Goal: Task Accomplishment & Management: Complete application form

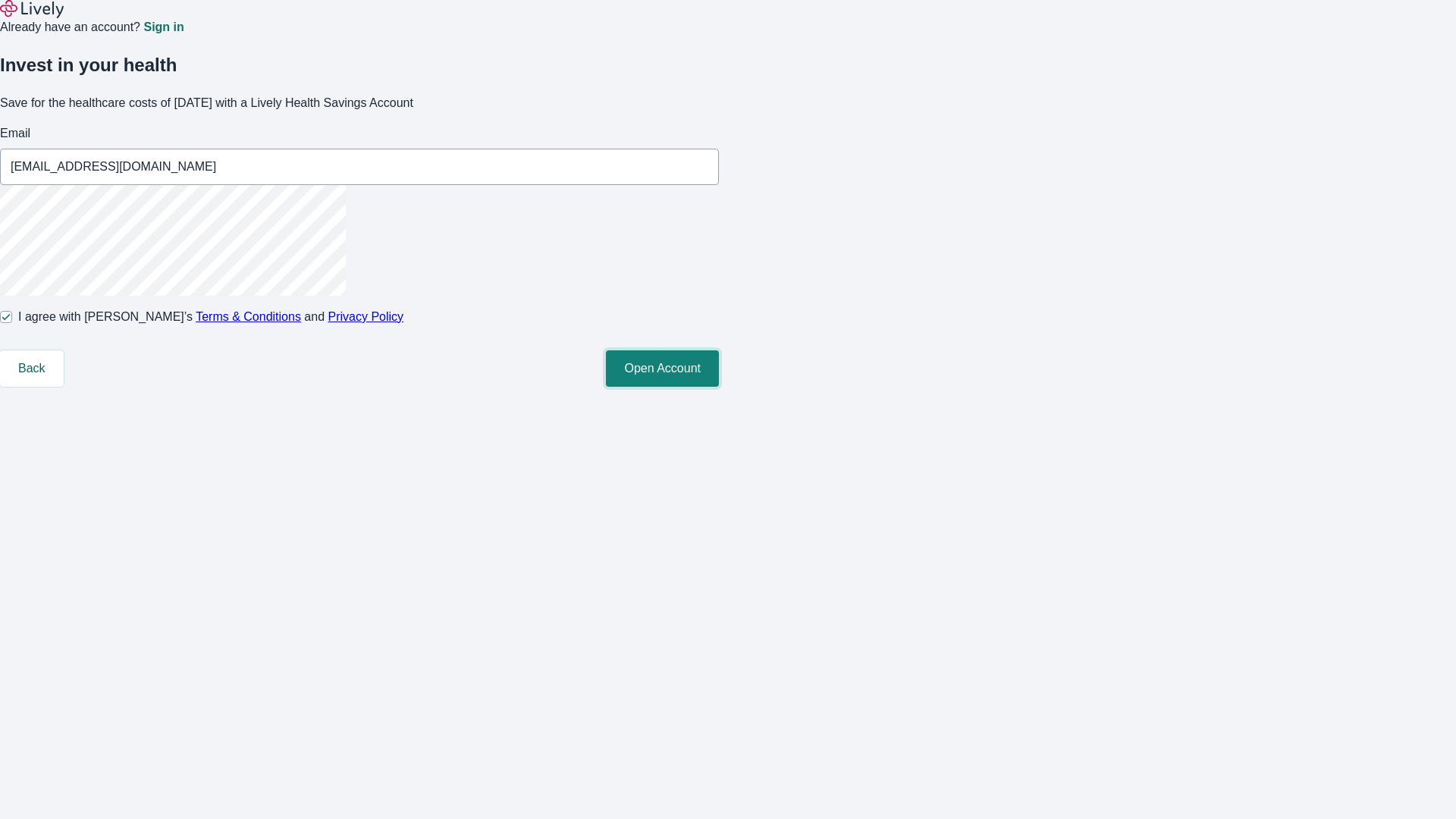
click at [719, 387] on button "Open Account" at bounding box center [663, 368] width 113 height 37
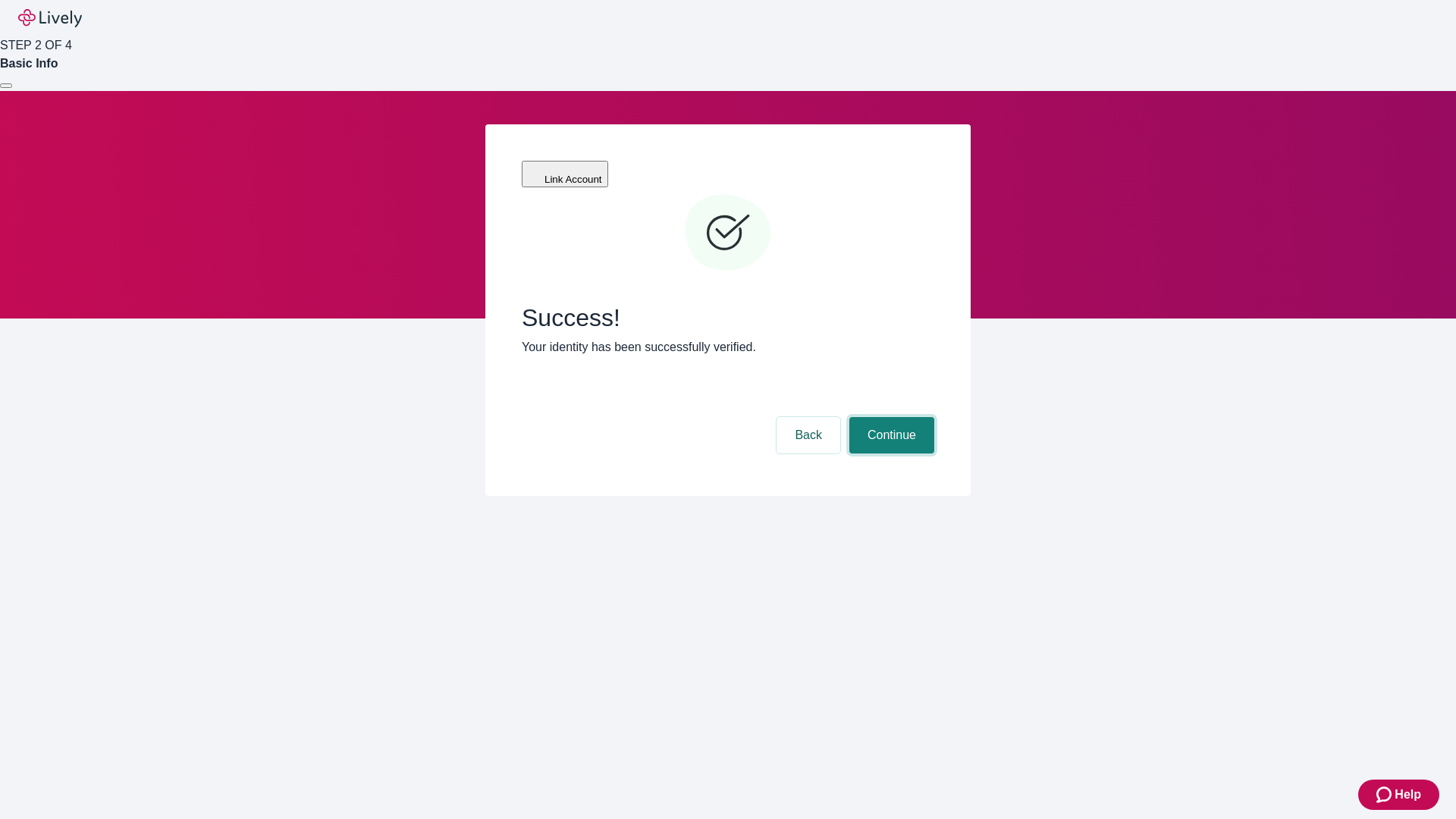
click at [889, 417] on button "Continue" at bounding box center [891, 435] width 85 height 37
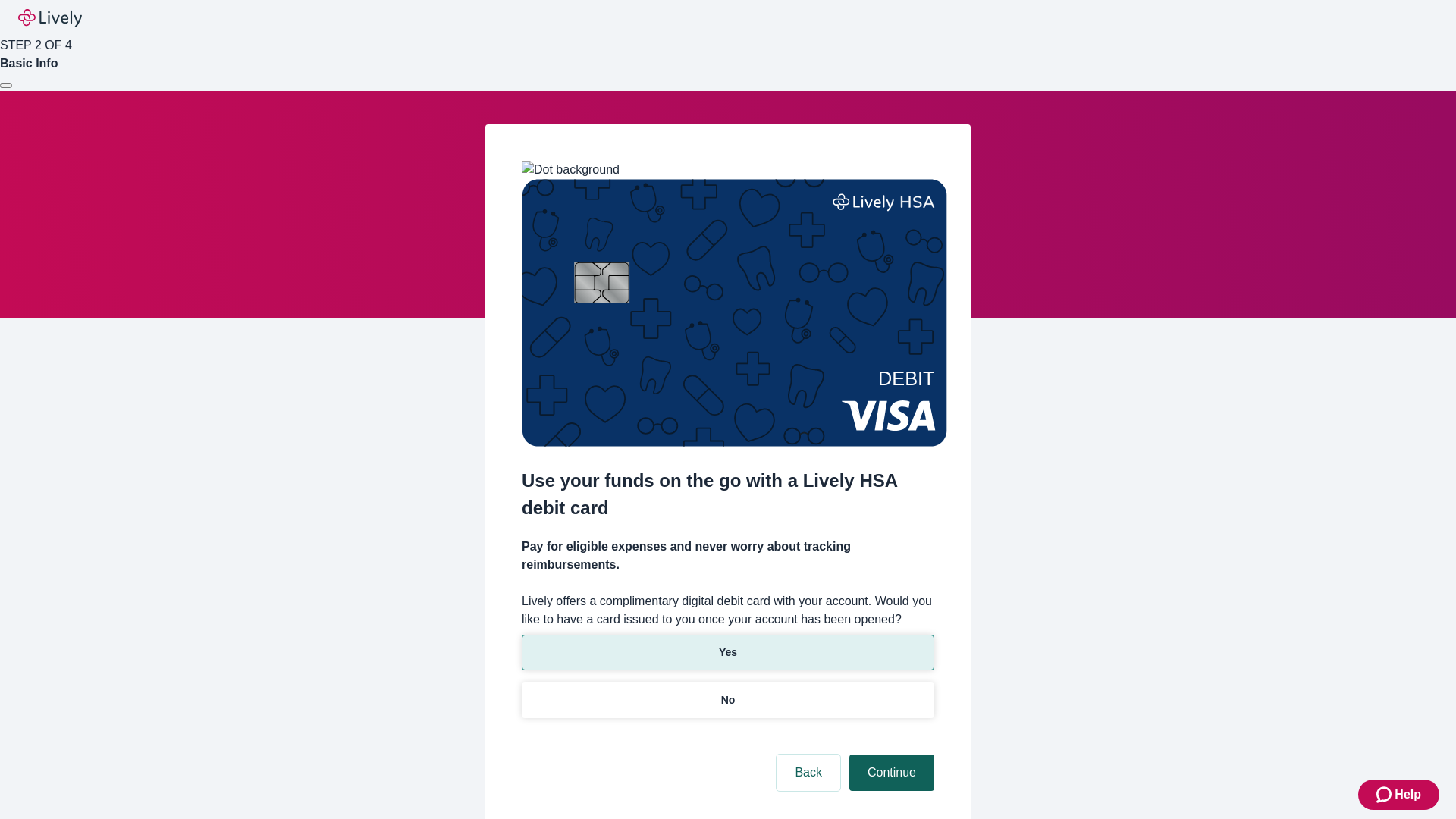
click at [728, 692] on p "No" at bounding box center [728, 700] width 15 height 16
click at [889, 754] on button "Continue" at bounding box center [891, 772] width 85 height 37
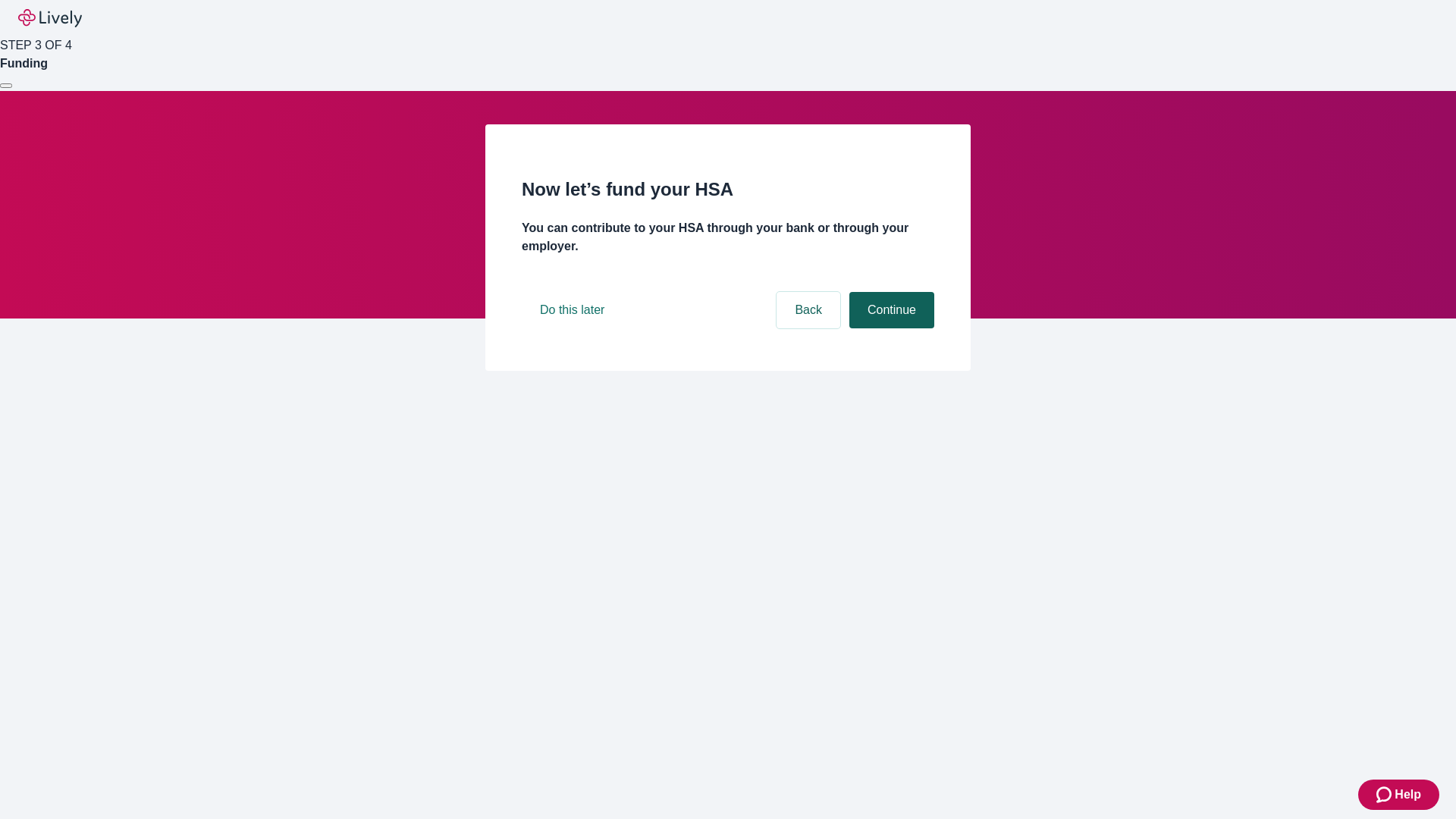
click at [889, 329] on button "Continue" at bounding box center [891, 310] width 85 height 37
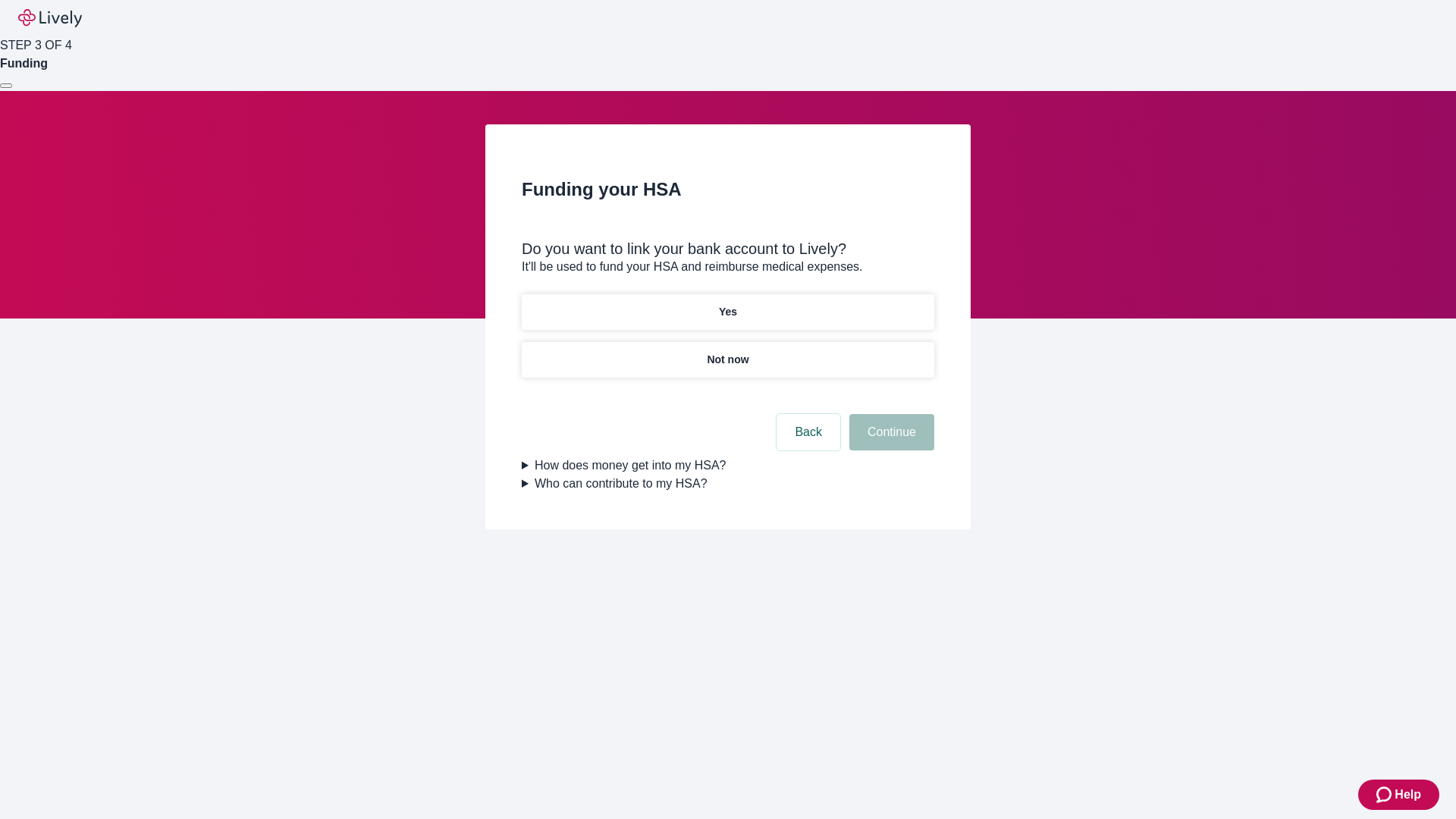
click at [728, 304] on p "Yes" at bounding box center [728, 312] width 18 height 16
click at [889, 414] on button "Continue" at bounding box center [891, 432] width 85 height 37
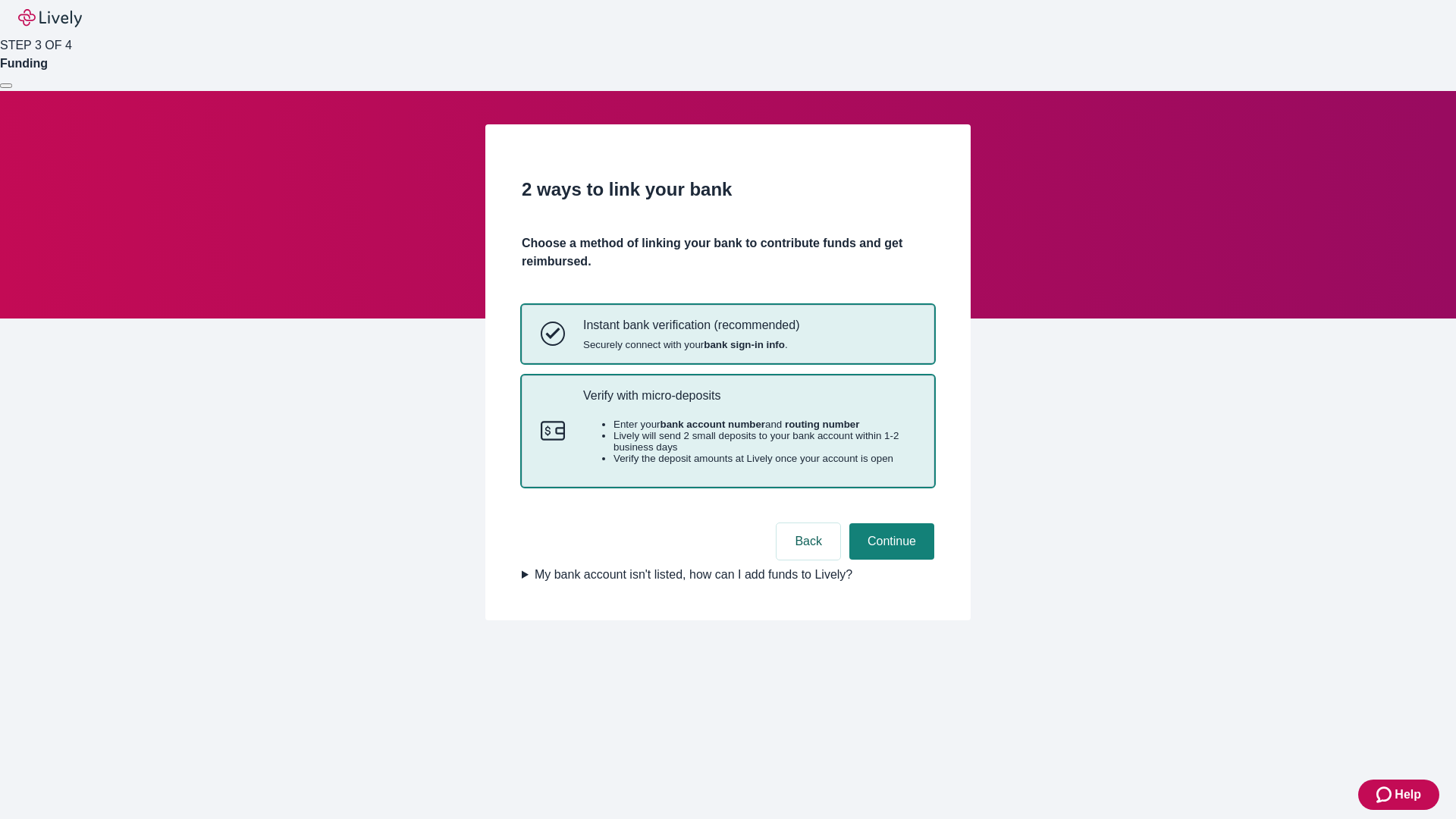
click at [748, 402] on p "Verify with micro-deposits" at bounding box center [749, 395] width 332 height 15
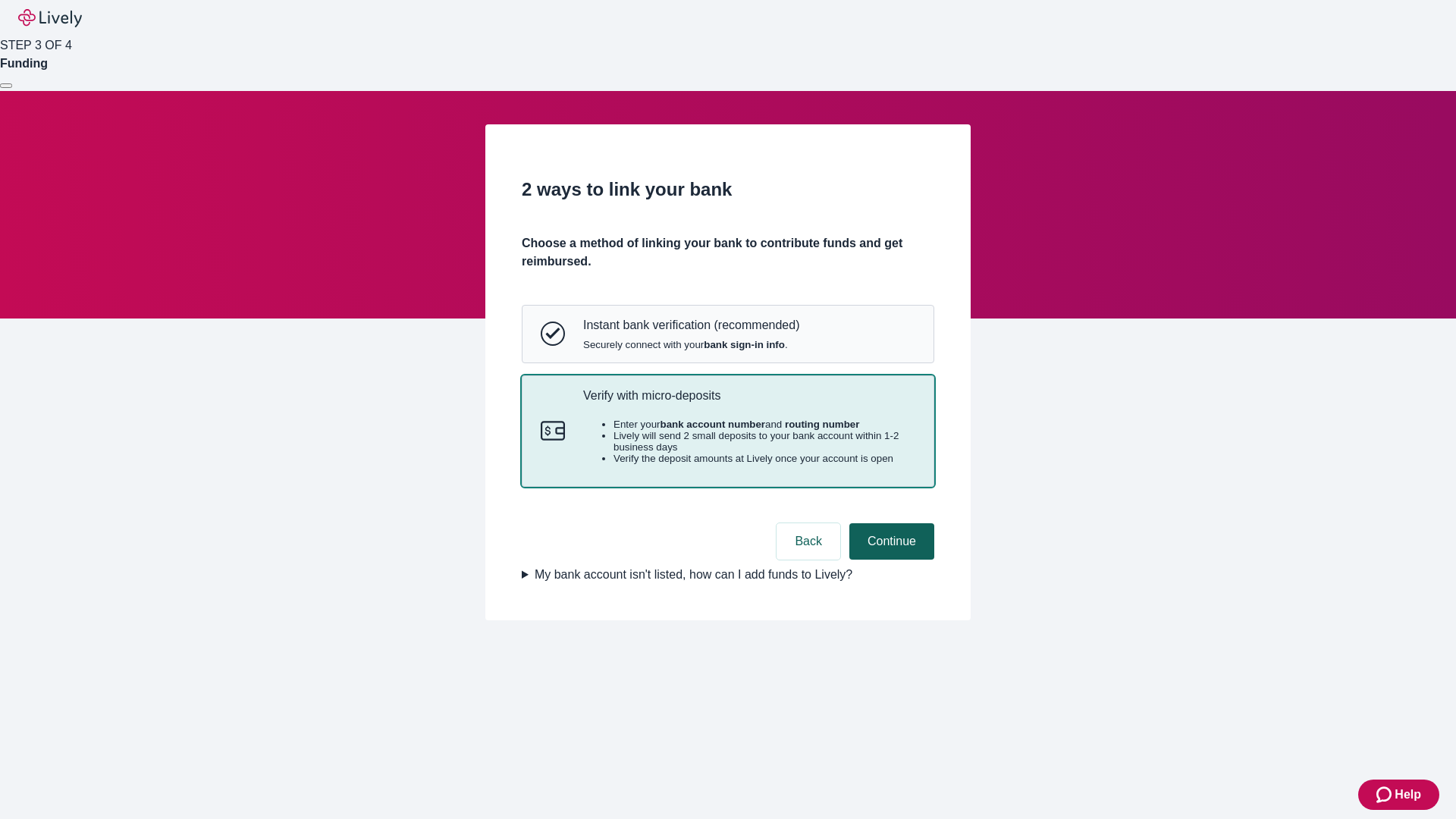
click at [889, 560] on button "Continue" at bounding box center [891, 541] width 85 height 37
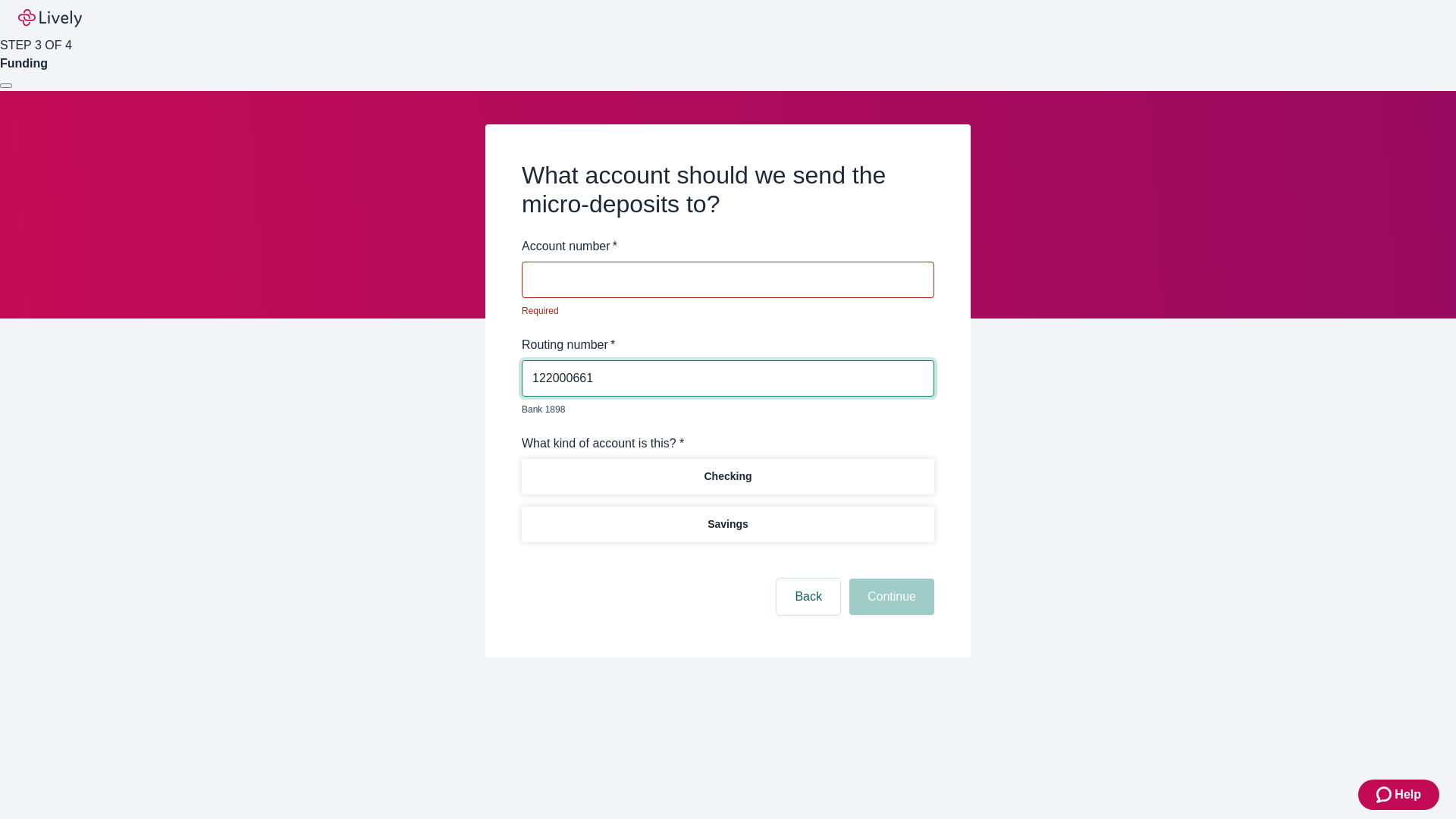
type input "122000661"
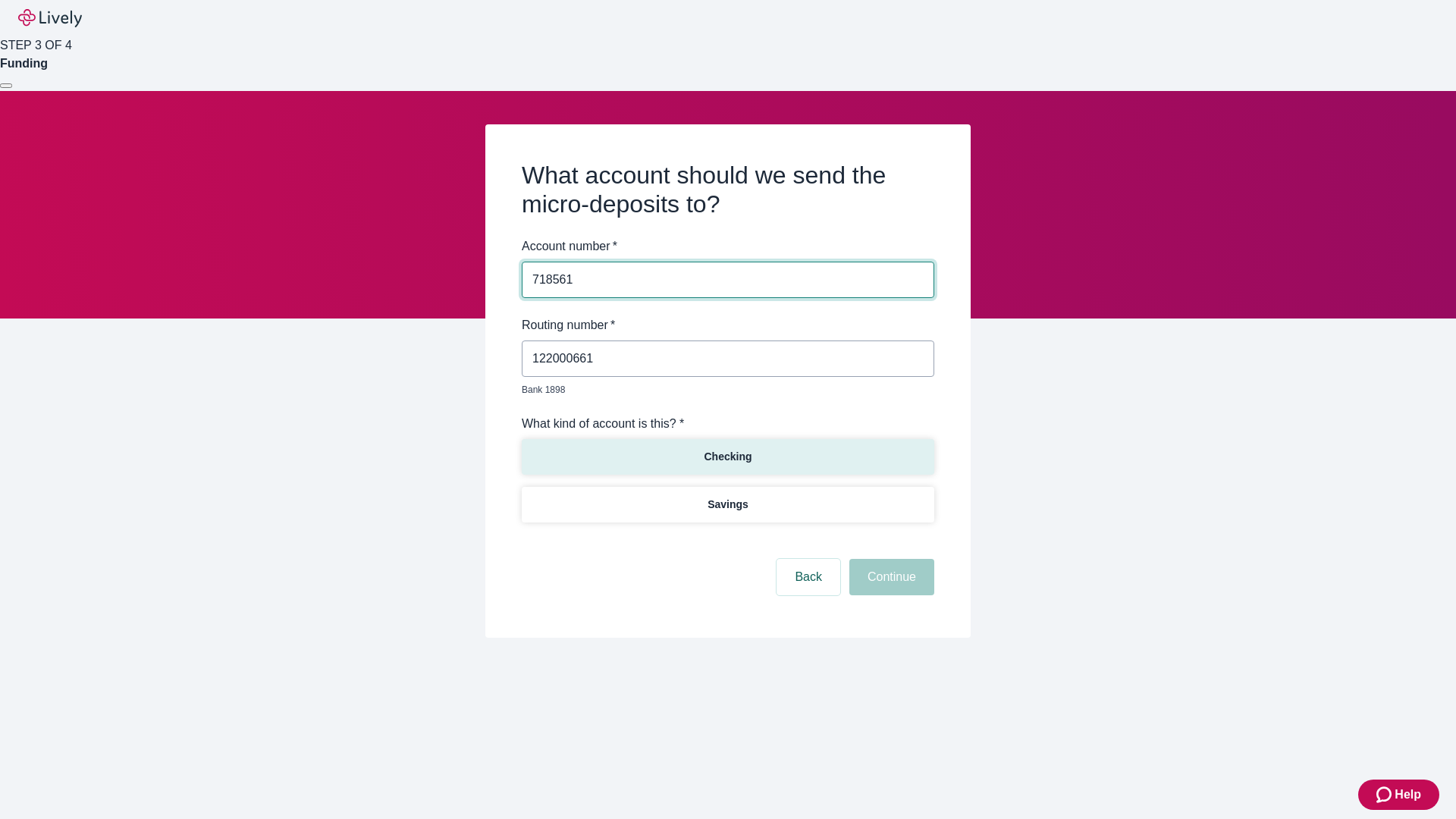
type input "718561"
click at [728, 448] on p "Checking" at bounding box center [728, 456] width 48 height 16
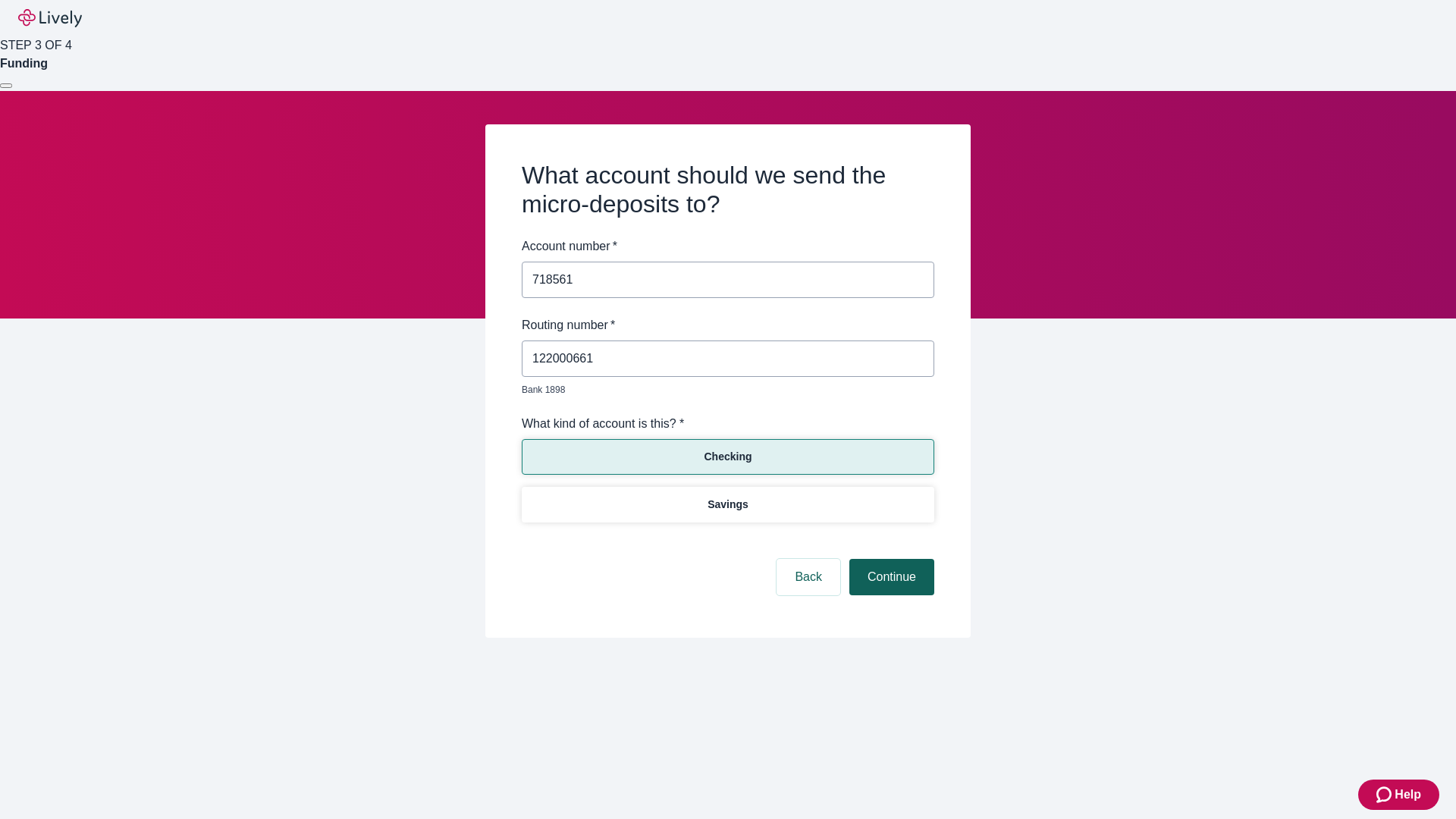
click at [889, 560] on button "Continue" at bounding box center [891, 577] width 85 height 37
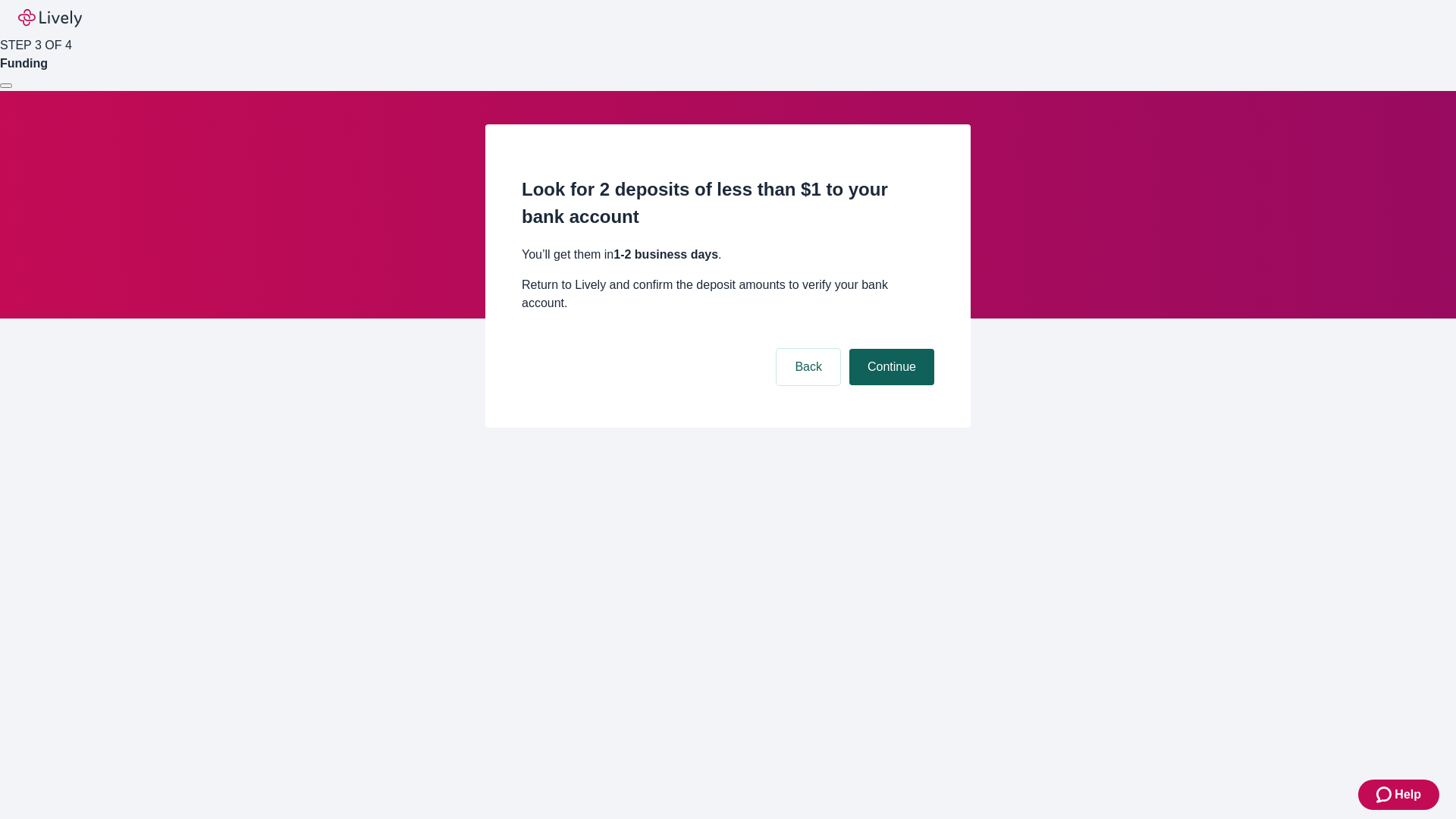
click at [889, 348] on button "Continue" at bounding box center [891, 366] width 85 height 37
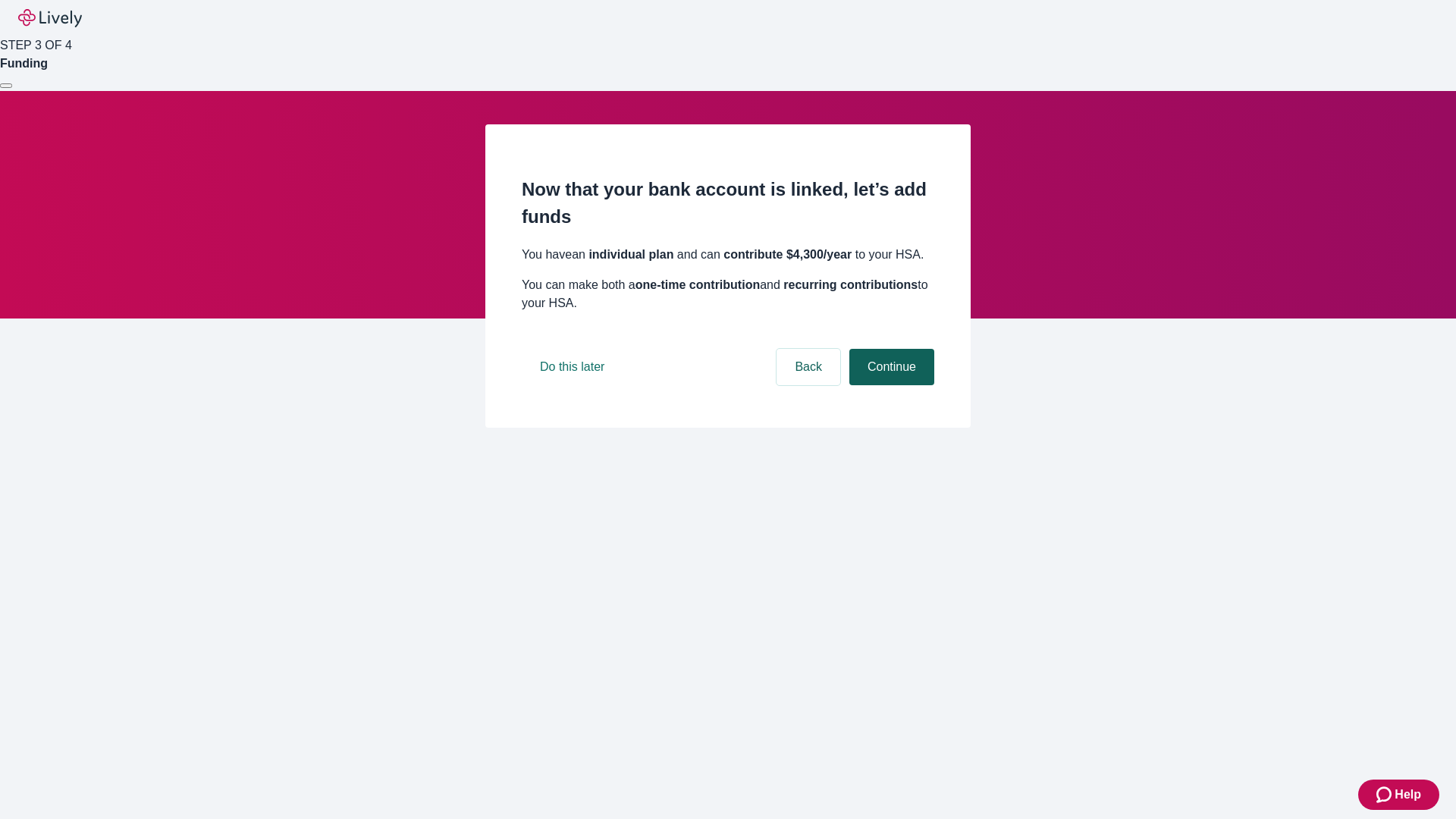
click at [889, 385] on button "Continue" at bounding box center [891, 366] width 85 height 37
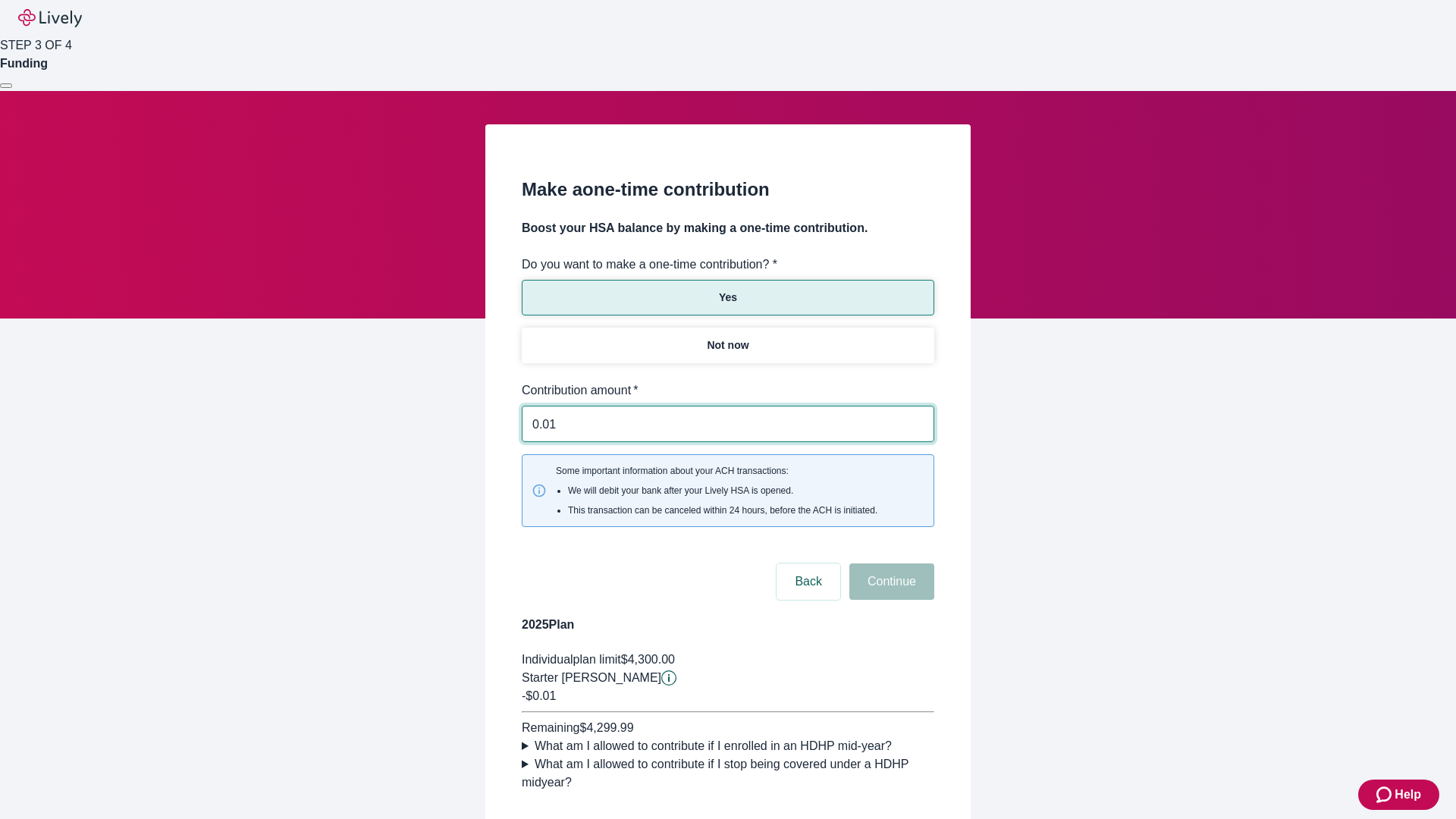
type input "0.01"
click at [889, 563] on button "Continue" at bounding box center [891, 581] width 85 height 37
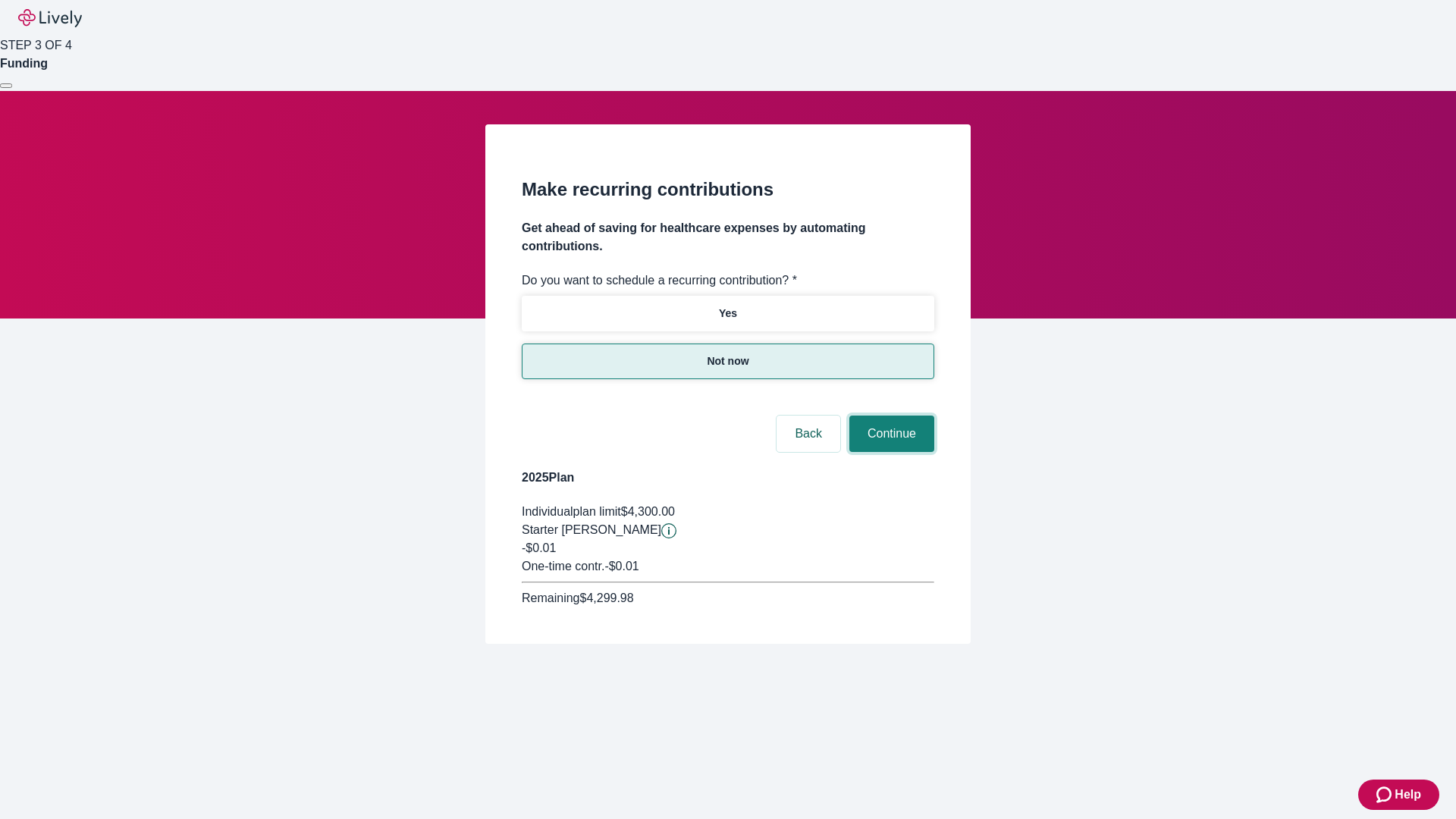
click at [889, 415] on button "Continue" at bounding box center [891, 433] width 85 height 37
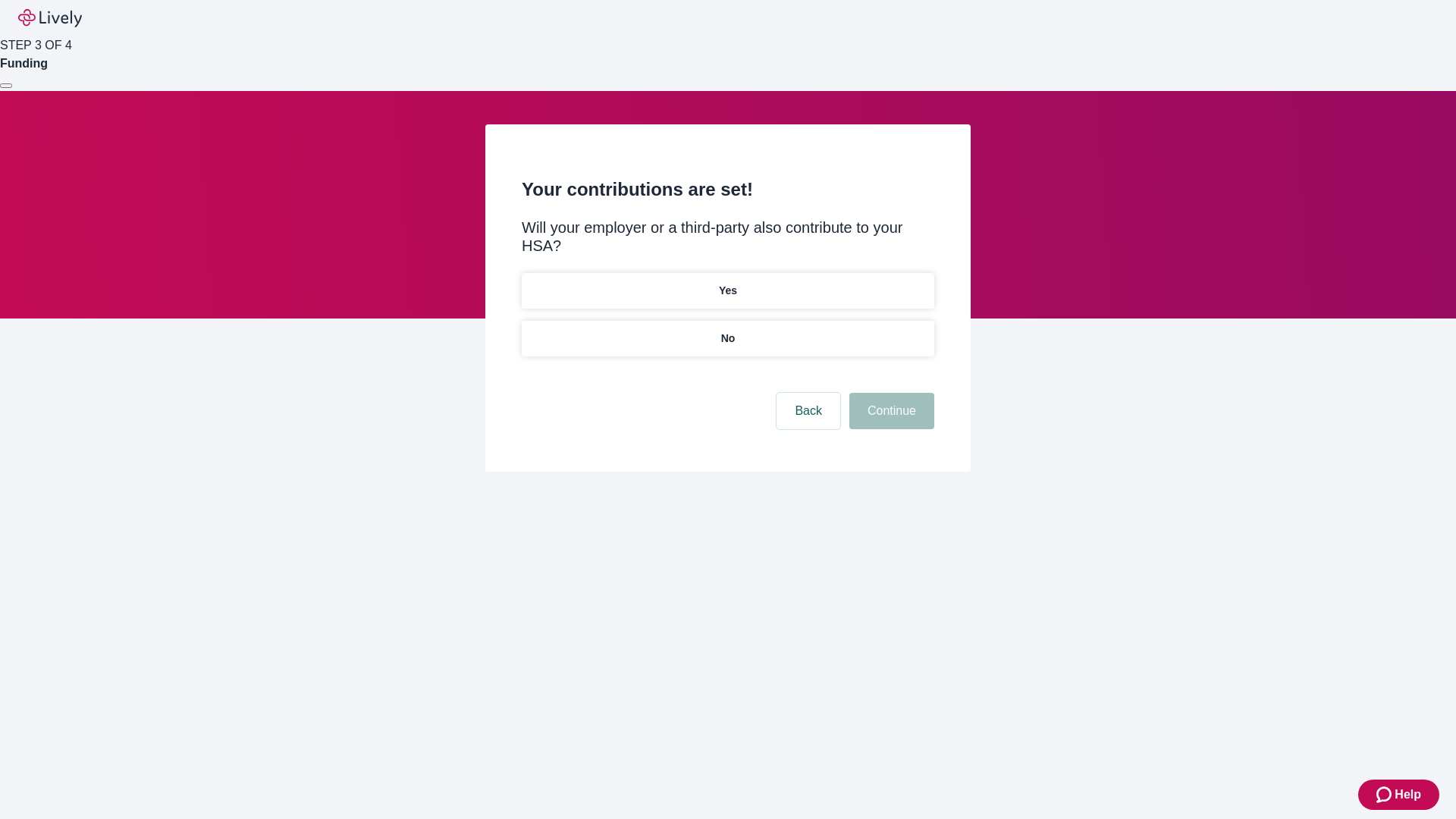
click at [728, 330] on p "No" at bounding box center [728, 338] width 15 height 16
click at [889, 393] on button "Continue" at bounding box center [891, 411] width 85 height 37
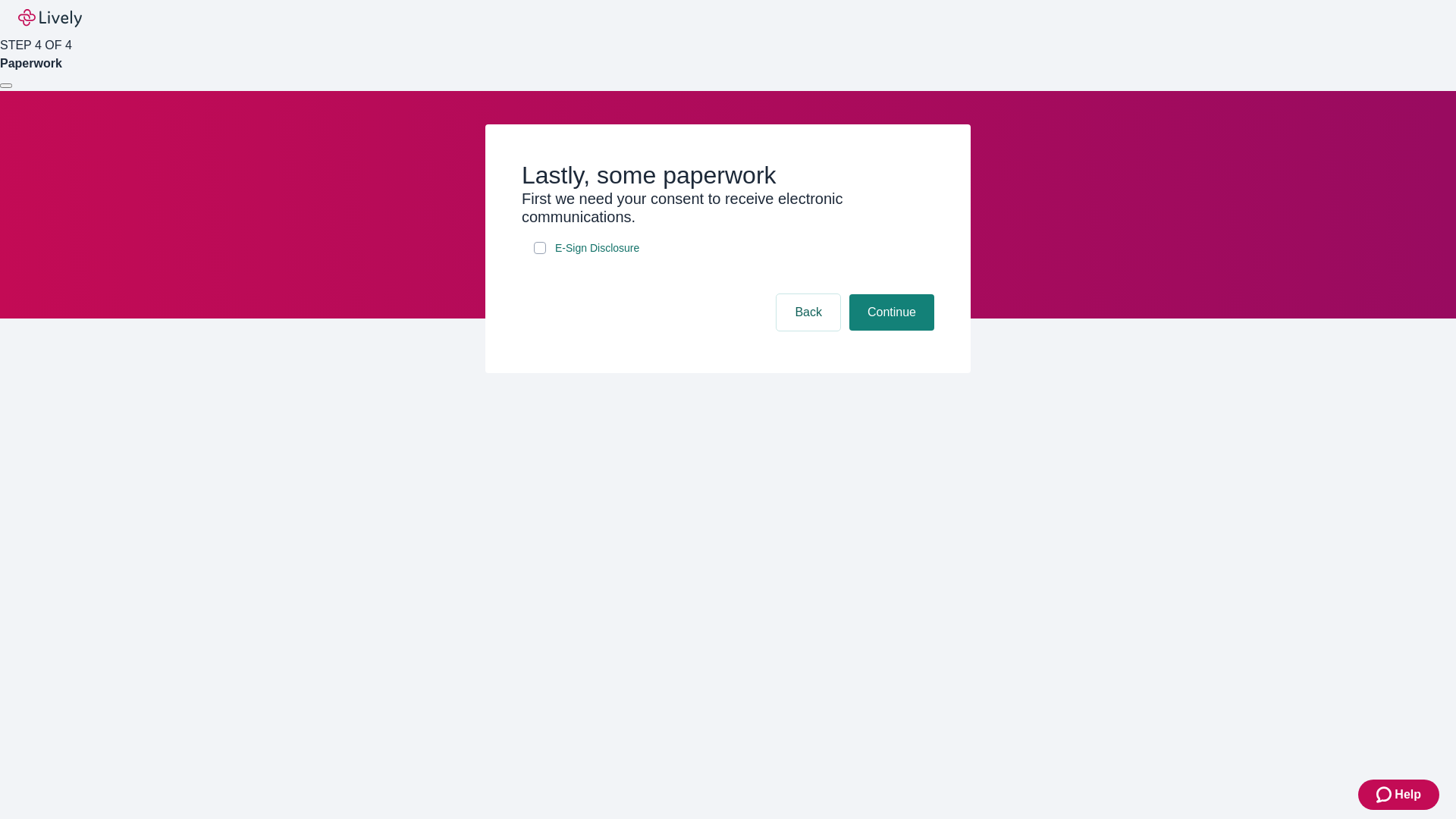
click at [540, 254] on input "E-Sign Disclosure" at bounding box center [540, 248] width 12 height 12
checkbox input "true"
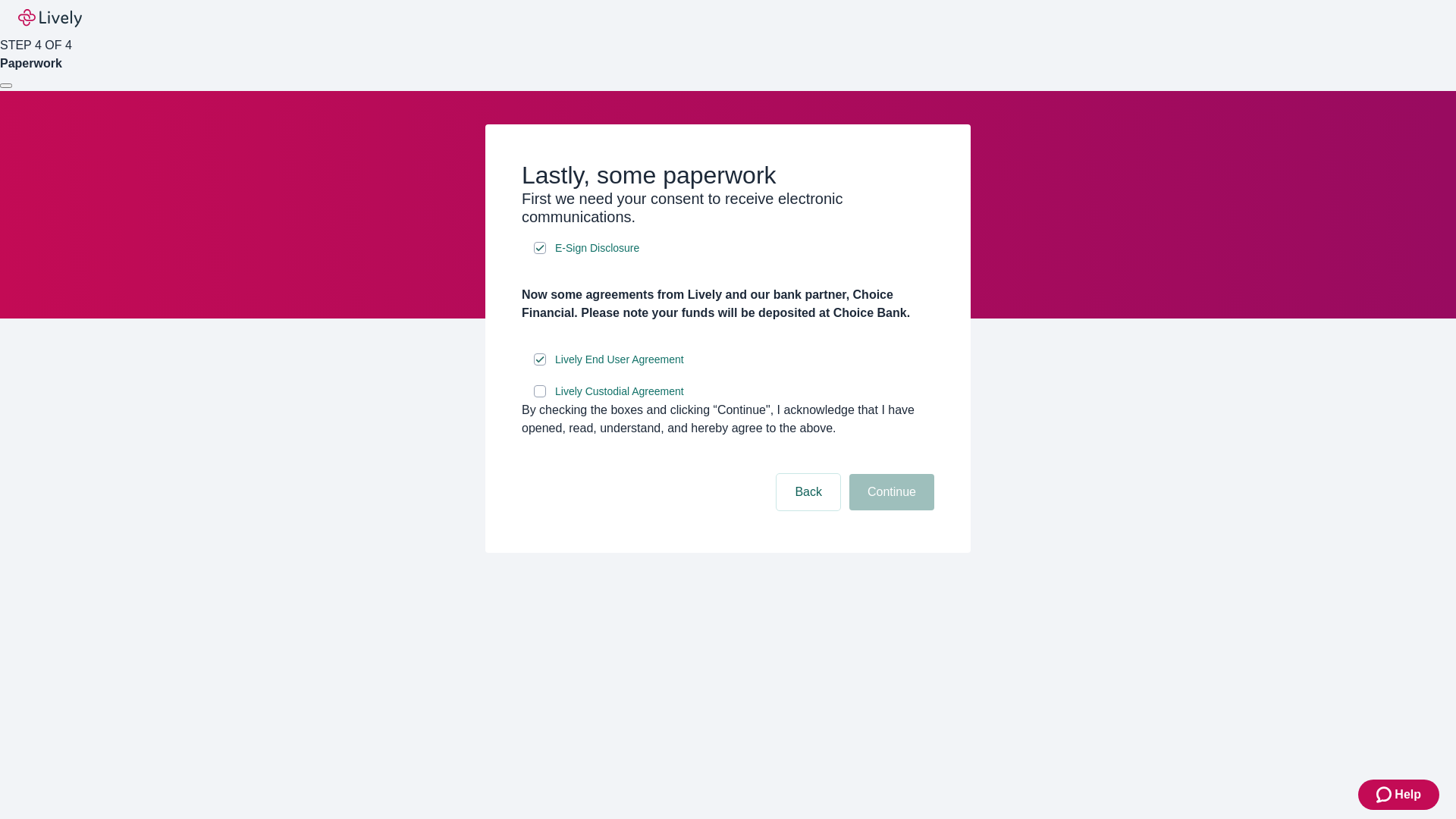
click at [540, 397] on input "Lively Custodial Agreement" at bounding box center [540, 391] width 12 height 12
checkbox input "true"
click at [889, 510] on button "Continue" at bounding box center [891, 492] width 85 height 37
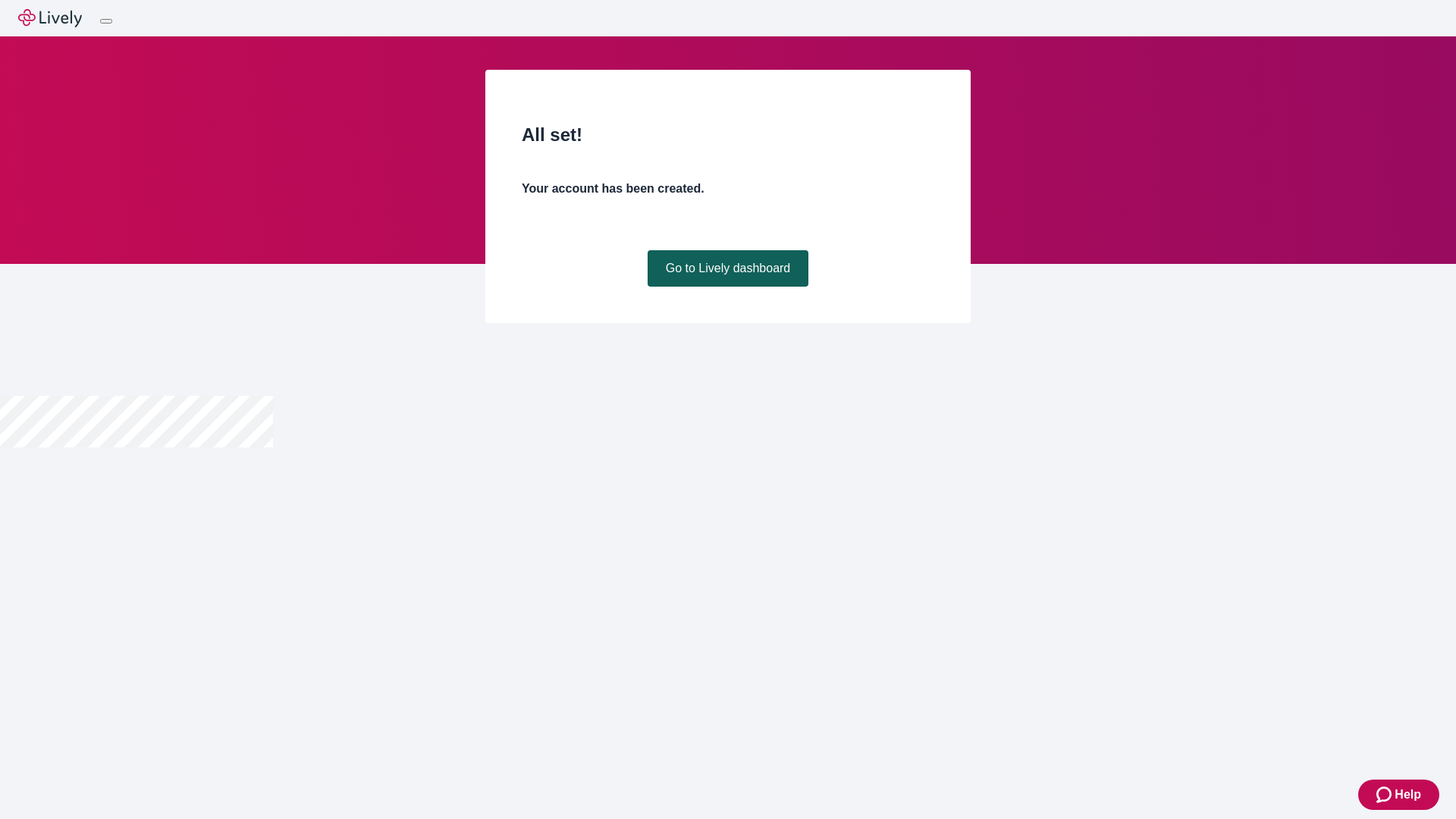
click at [728, 287] on link "Go to Lively dashboard" at bounding box center [728, 268] width 162 height 37
